Goal: Information Seeking & Learning: Learn about a topic

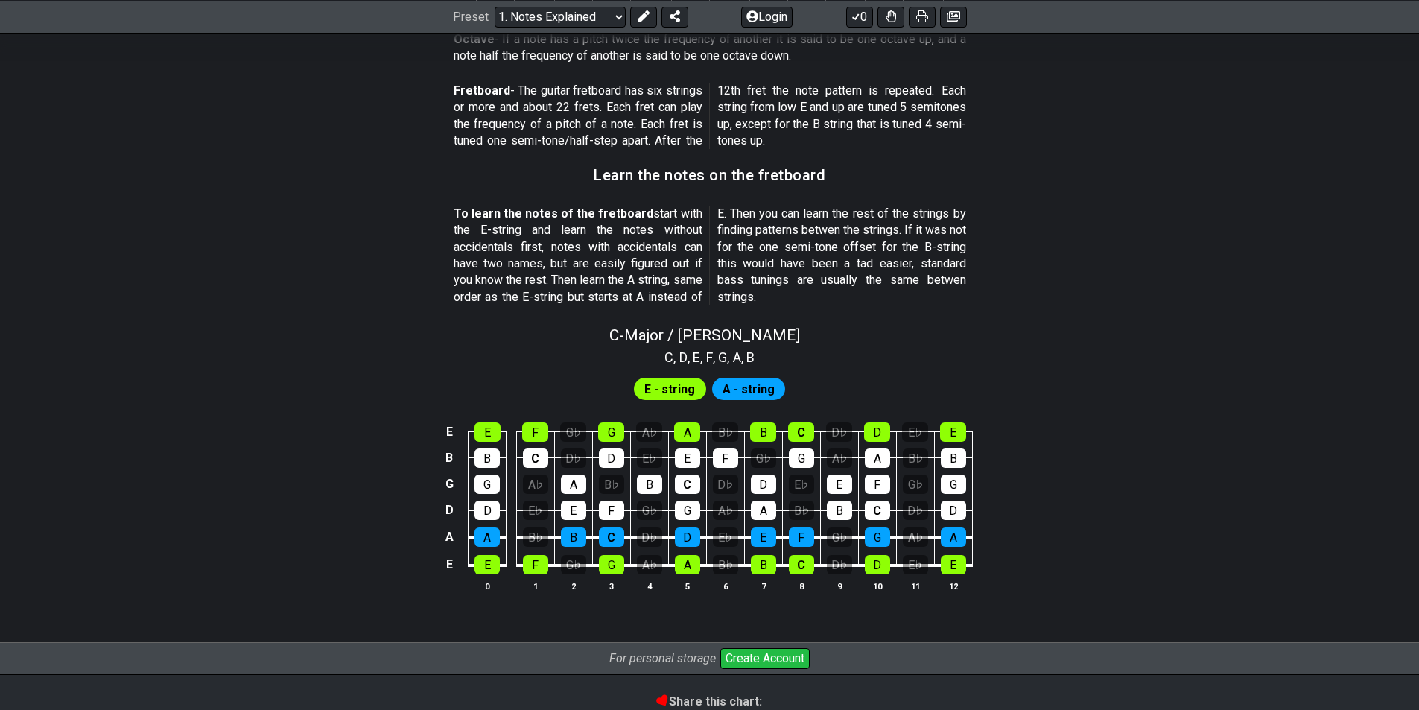
scroll to position [1213, 0]
click at [765, 387] on span "A - string" at bounding box center [748, 389] width 52 height 22
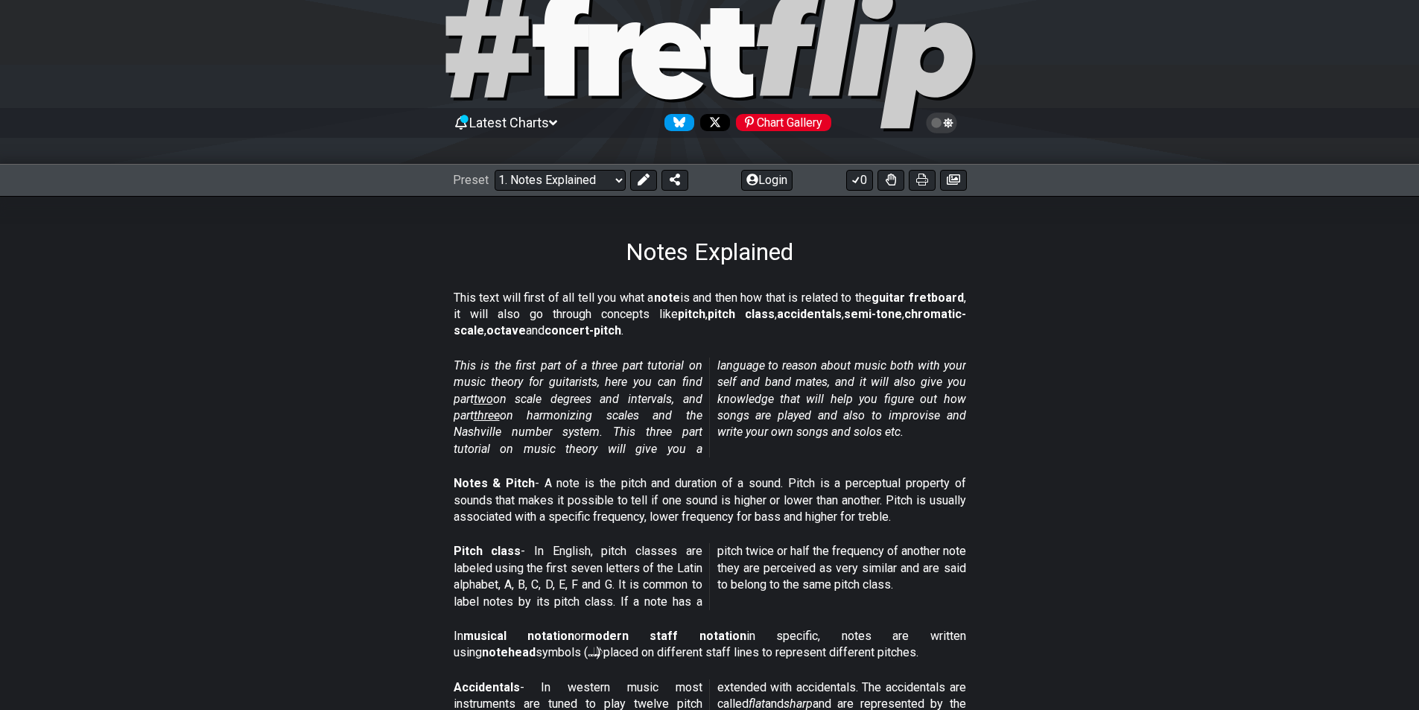
scroll to position [0, 0]
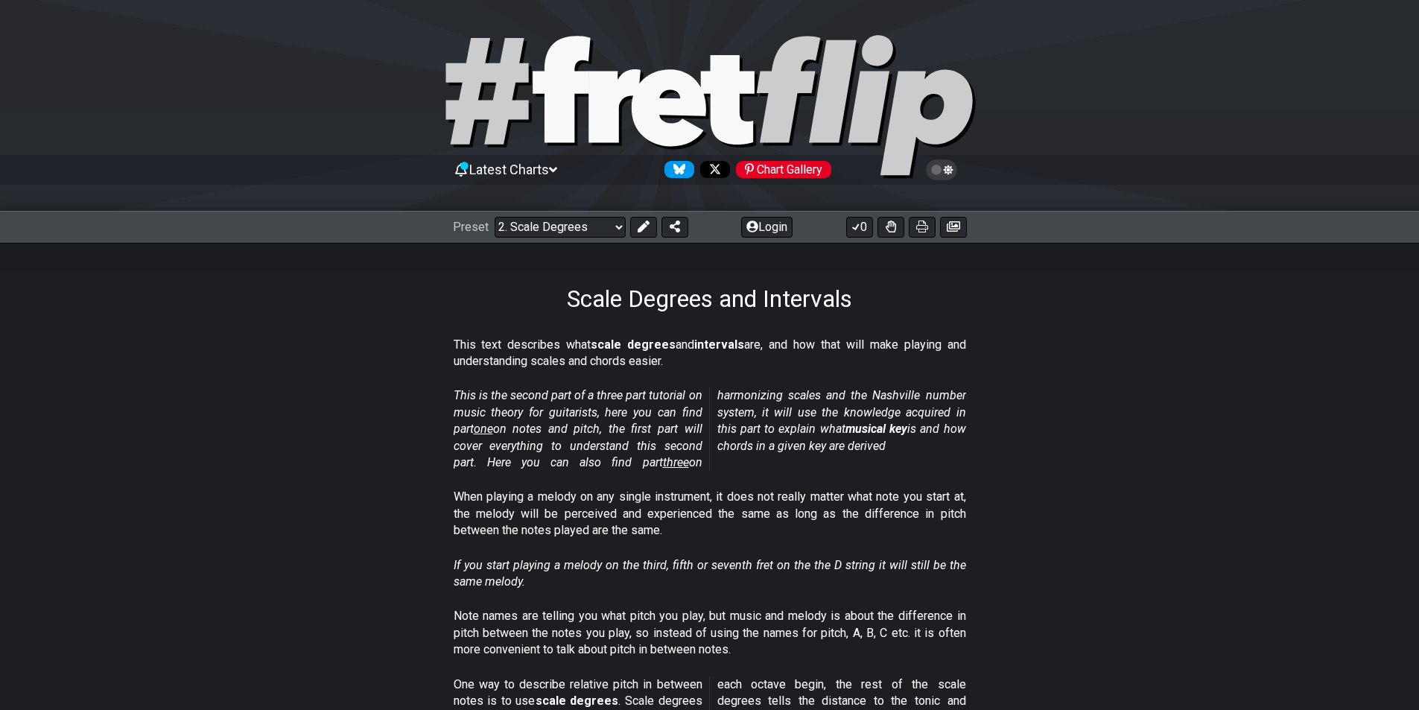
drag, startPoint x: 562, startPoint y: 291, endPoint x: 606, endPoint y: 293, distance: 43.3
click at [606, 293] on h1 "Scale Degrees and Intervals" at bounding box center [709, 299] width 285 height 28
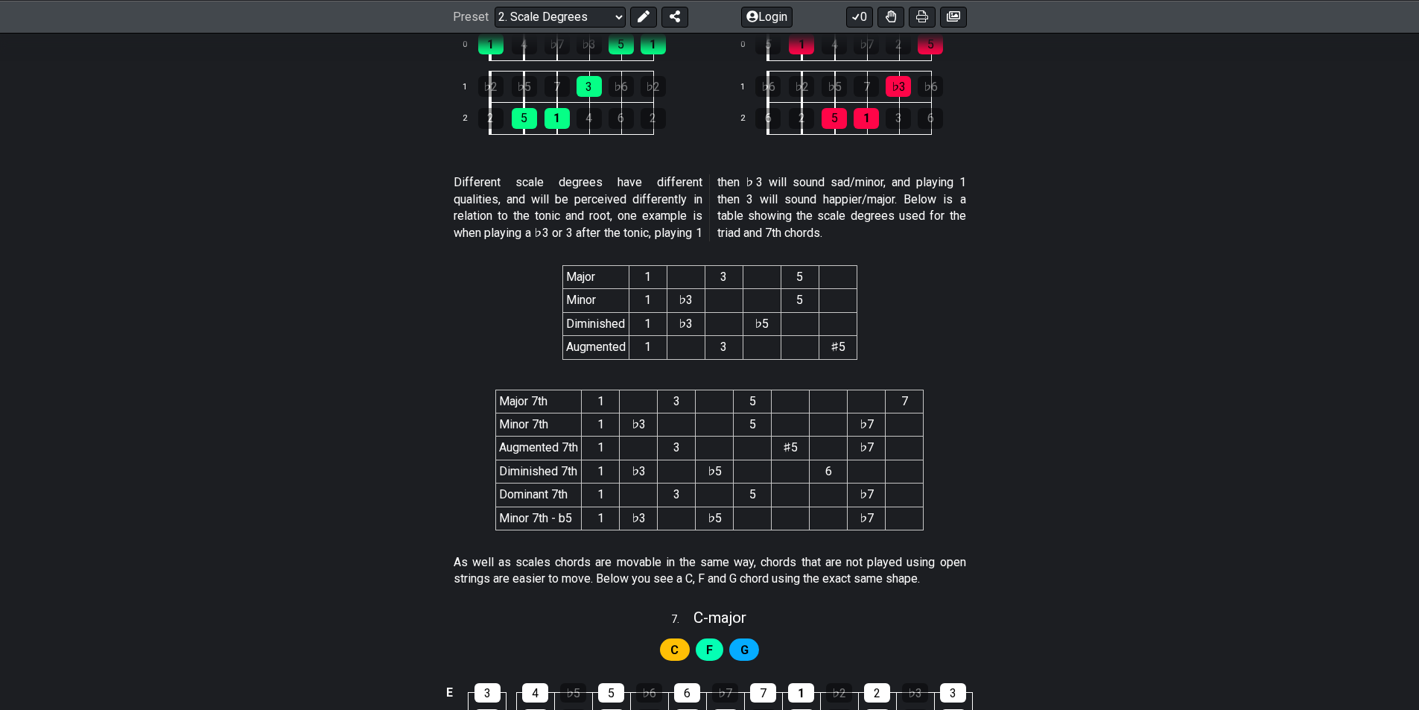
scroll to position [2681, 0]
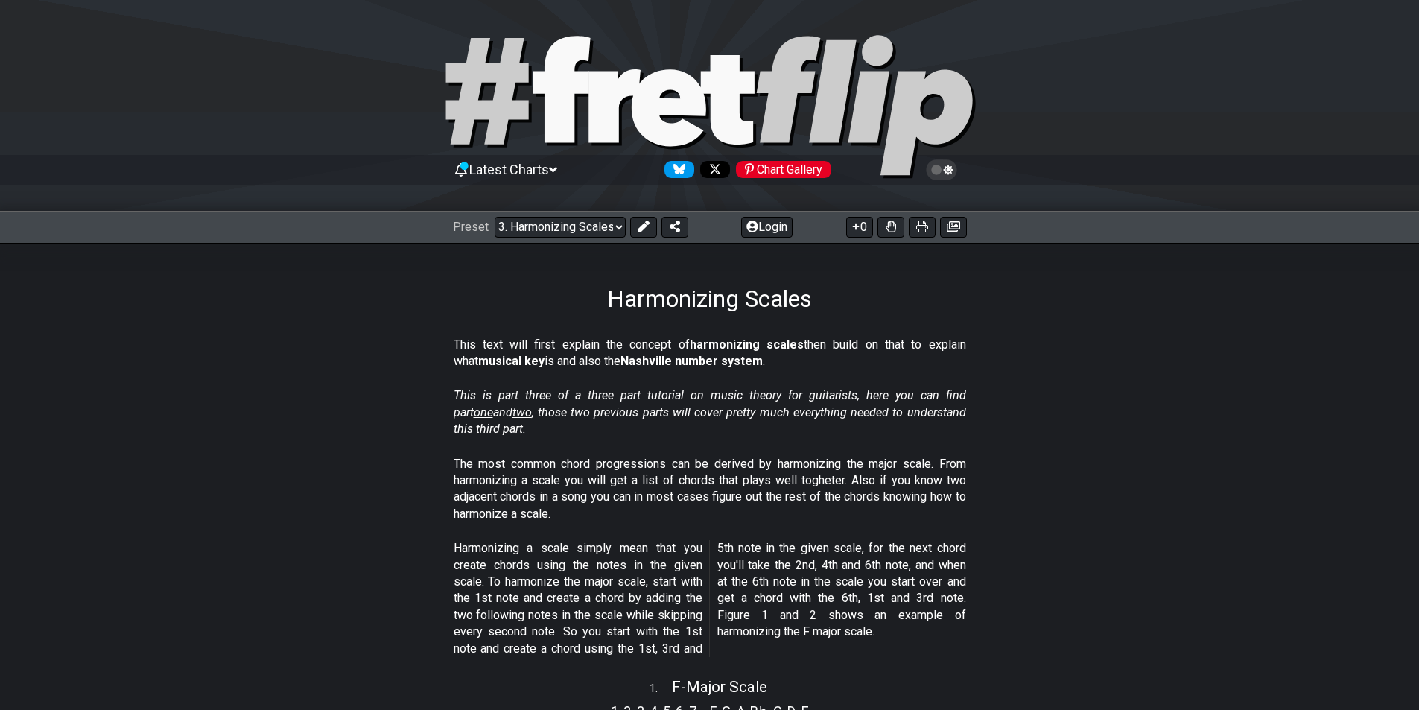
drag, startPoint x: 819, startPoint y: 295, endPoint x: 796, endPoint y: 293, distance: 22.4
click at [790, 293] on div "Harmonizing Scales" at bounding box center [709, 278] width 1419 height 70
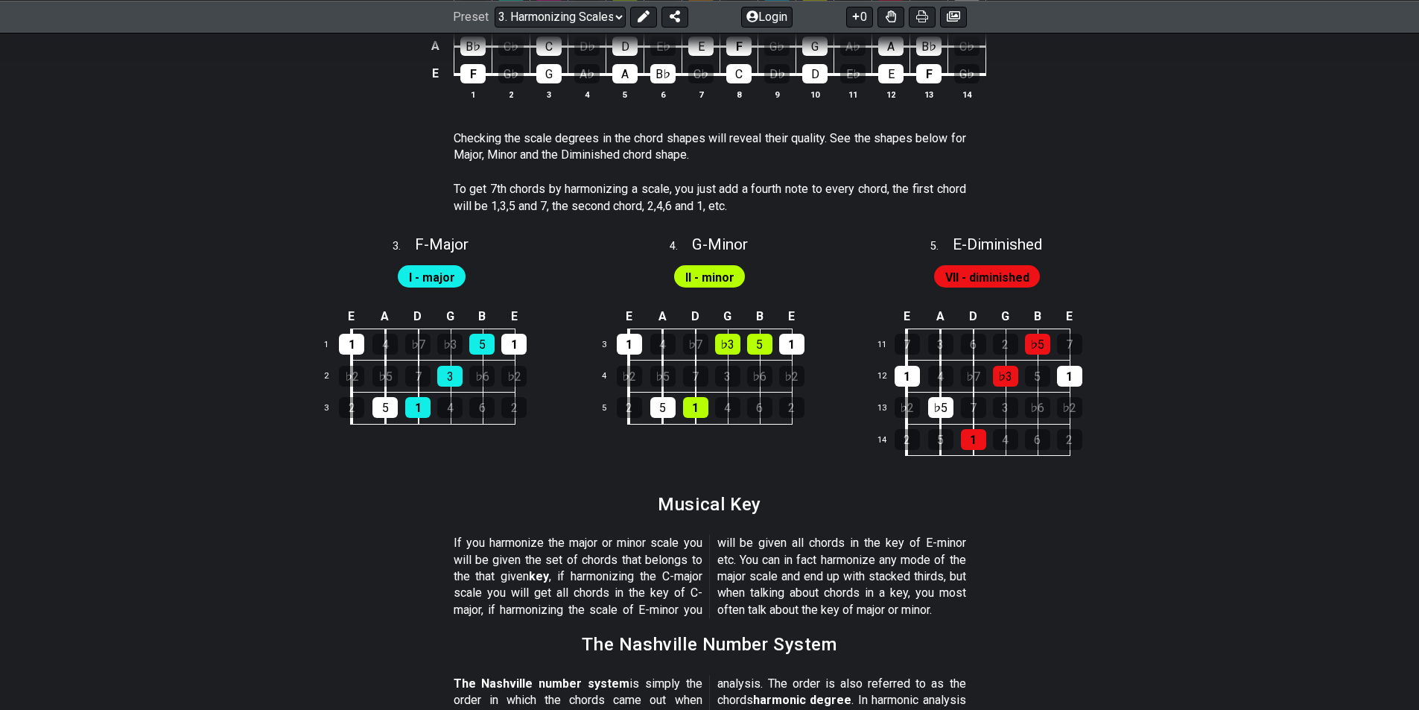
scroll to position [1341, 0]
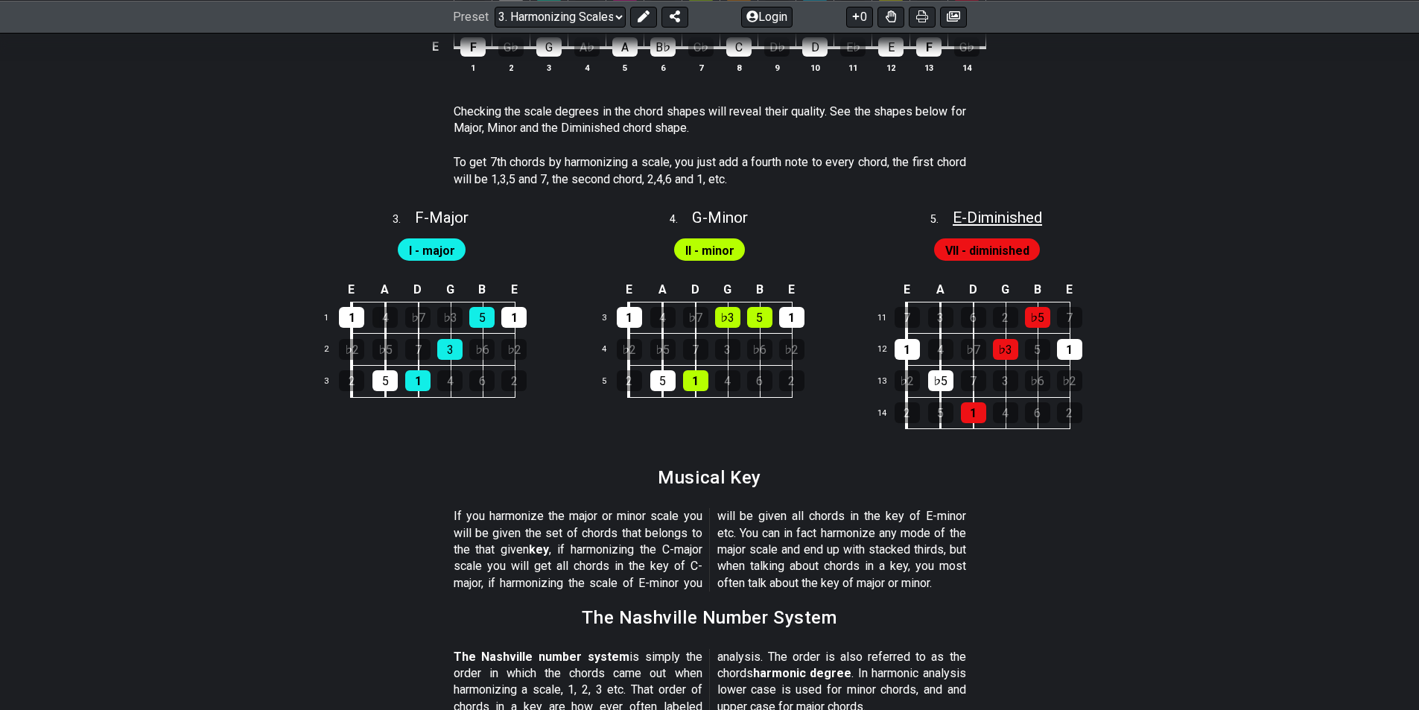
click at [990, 214] on span "E - Diminished" at bounding box center [997, 218] width 89 height 18
select select "E"
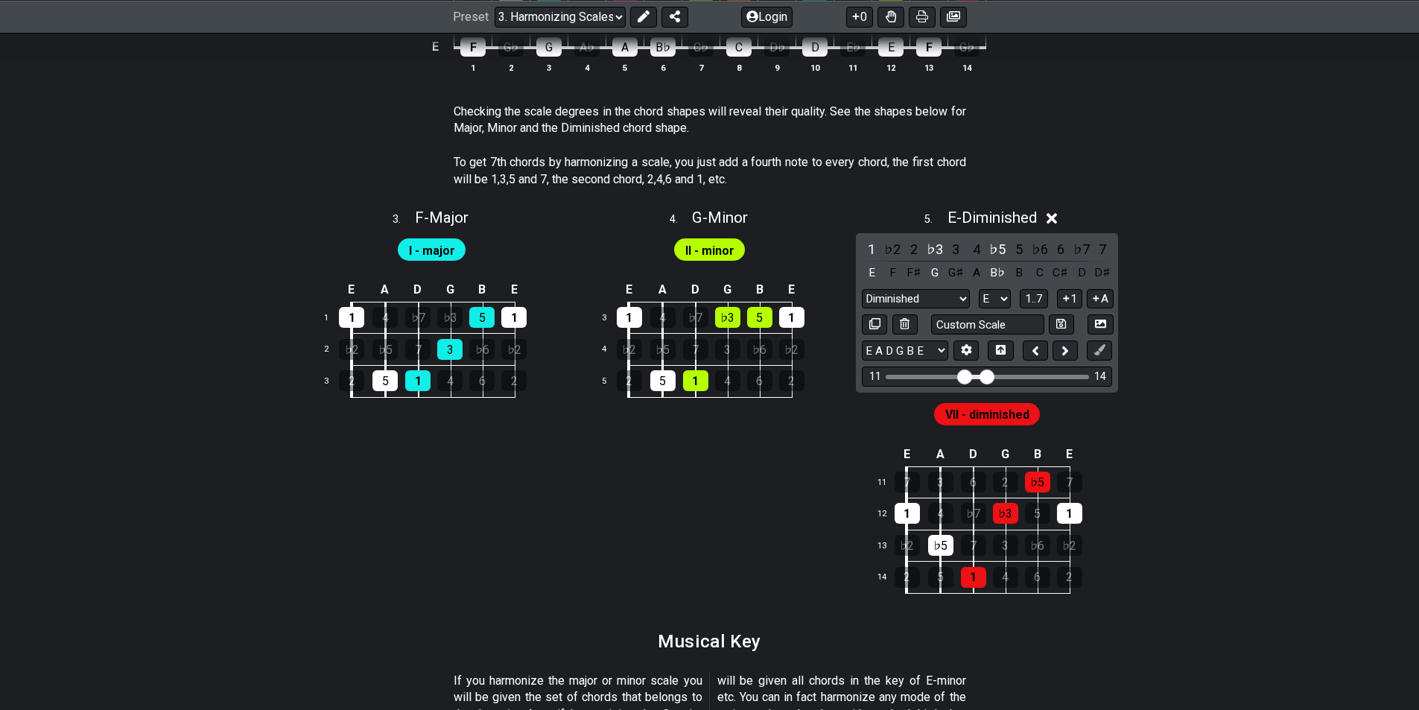
click at [1055, 212] on icon at bounding box center [1051, 219] width 11 height 16
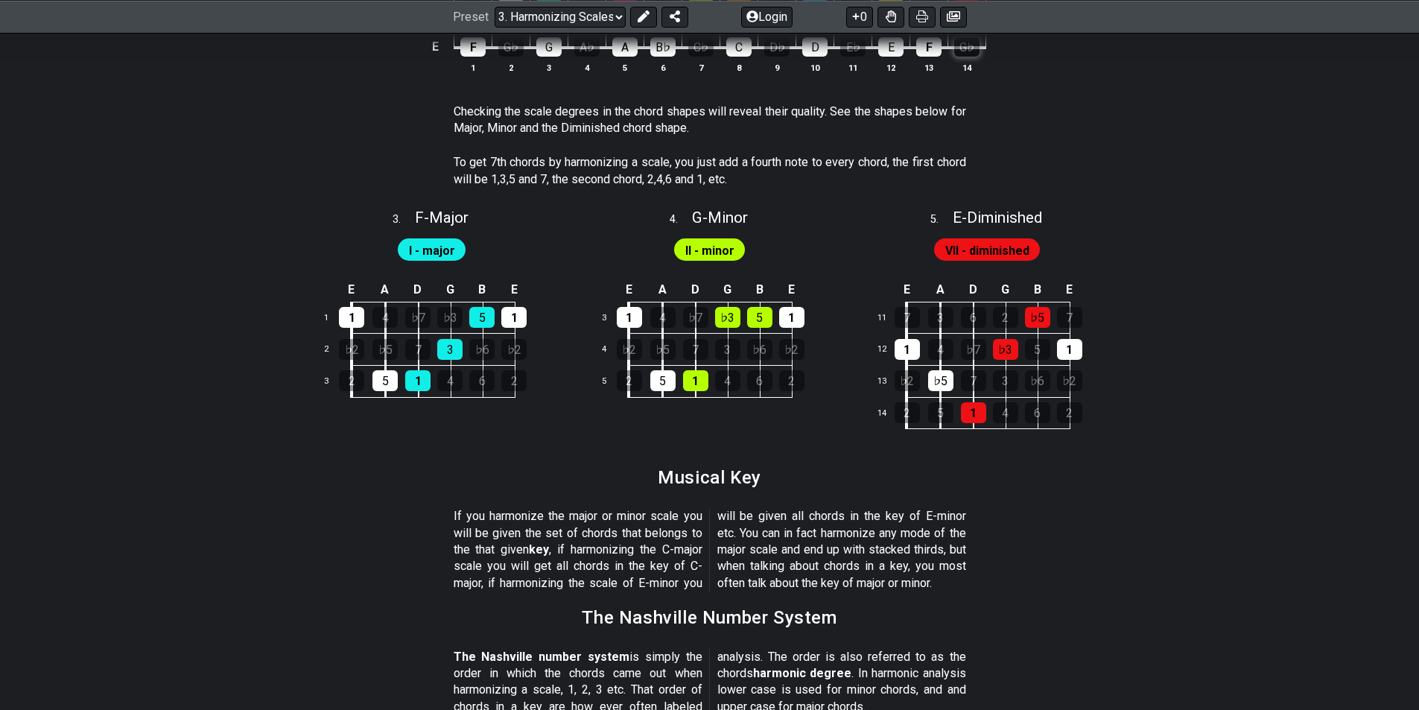
drag, startPoint x: 1045, startPoint y: 217, endPoint x: 977, endPoint y: 55, distance: 175.3
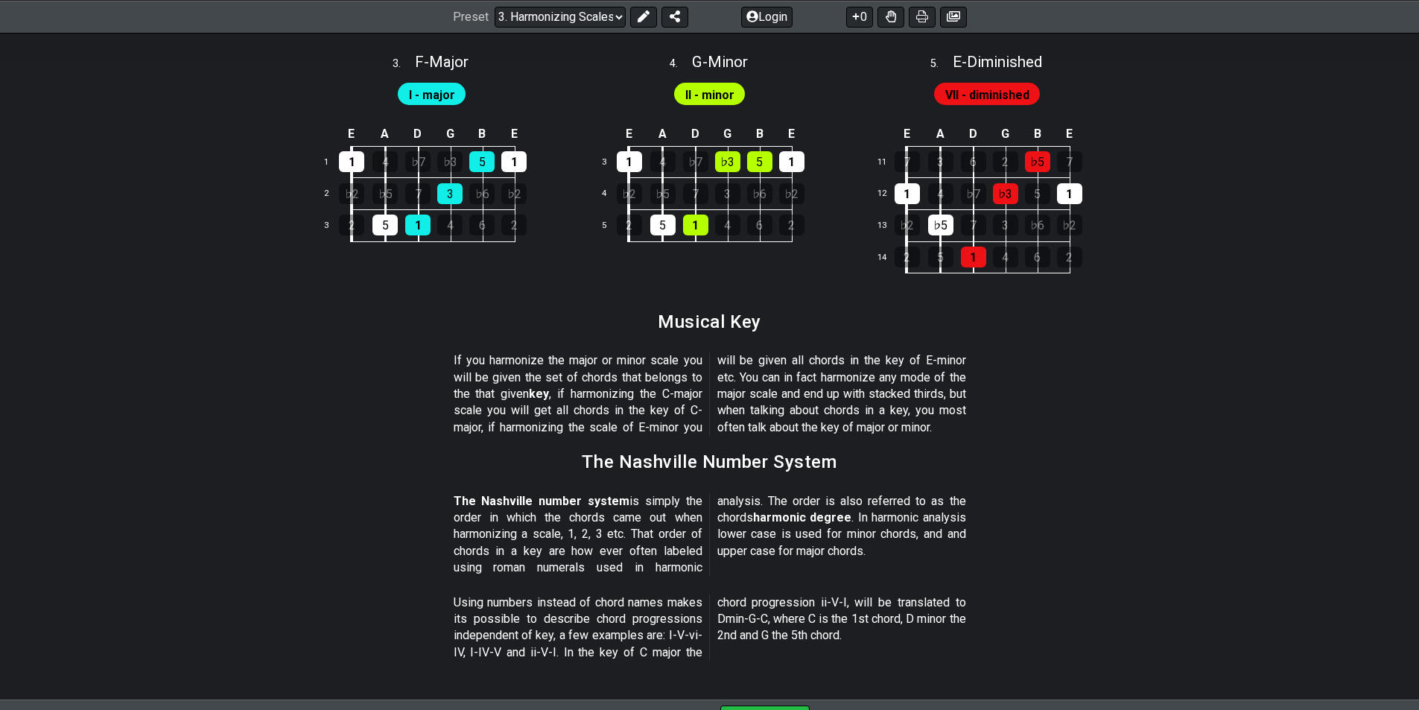
scroll to position [1484, 0]
